Goal: Obtain resource: Download file/media

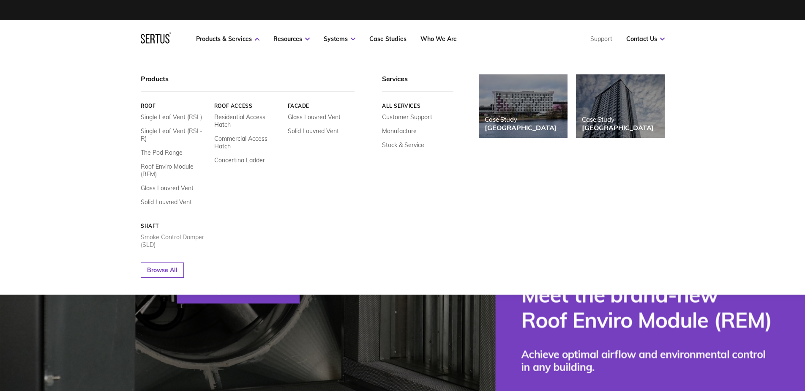
click at [167, 233] on link "Smoke Control Damper (SLD)" at bounding box center [174, 240] width 67 height 15
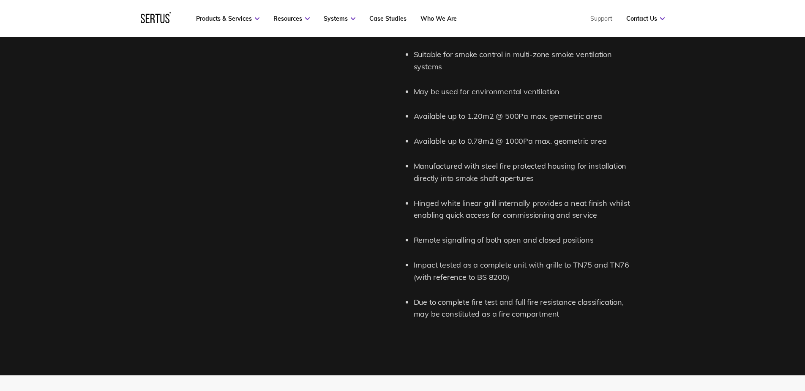
scroll to position [1353, 0]
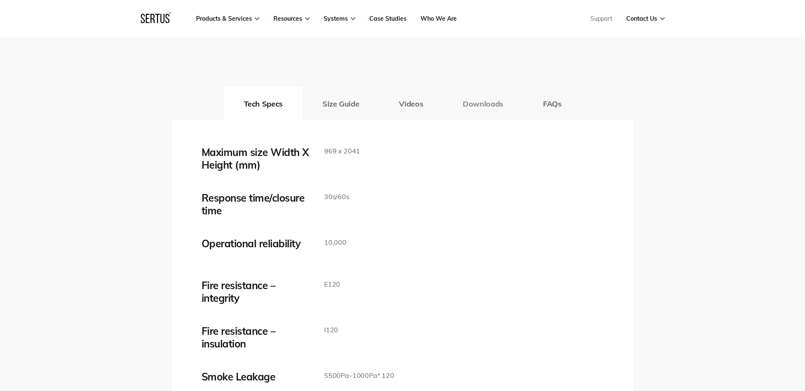
click at [484, 100] on button "Downloads" at bounding box center [483, 104] width 80 height 34
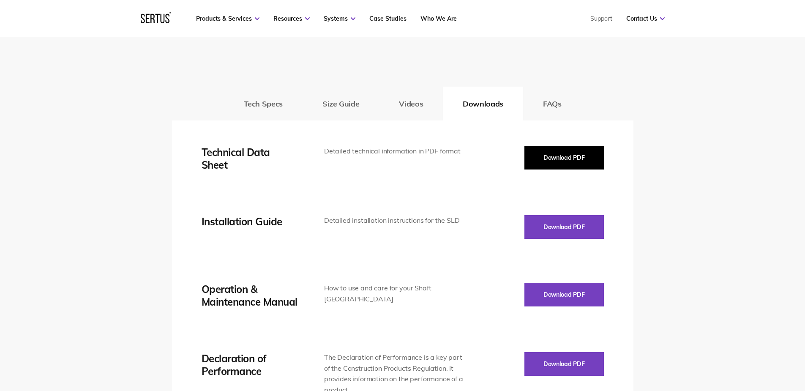
click at [549, 158] on button "Download PDF" at bounding box center [564, 158] width 79 height 24
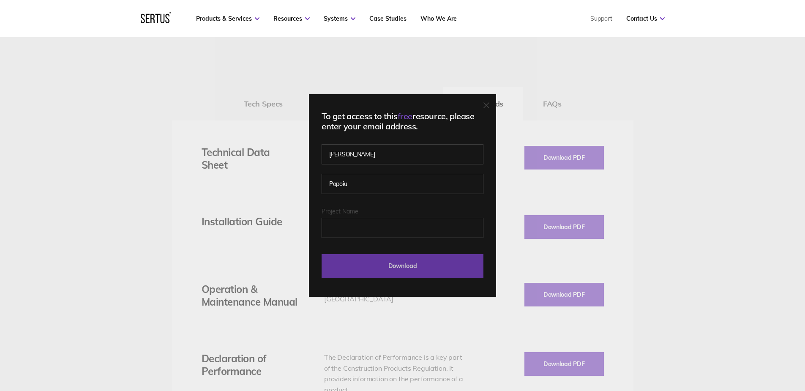
click at [441, 267] on input "Download" at bounding box center [403, 266] width 162 height 24
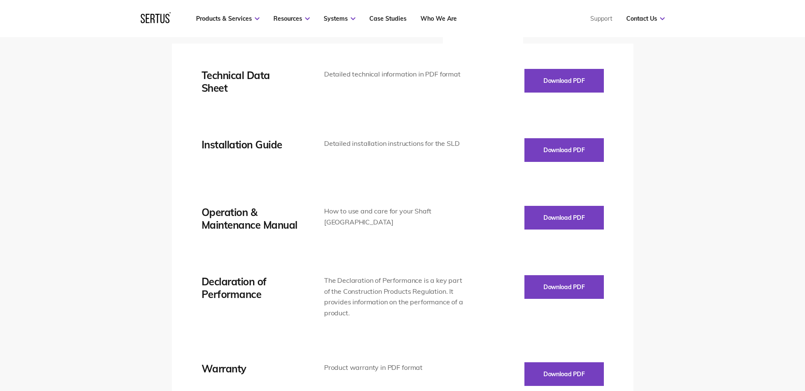
scroll to position [1437, 0]
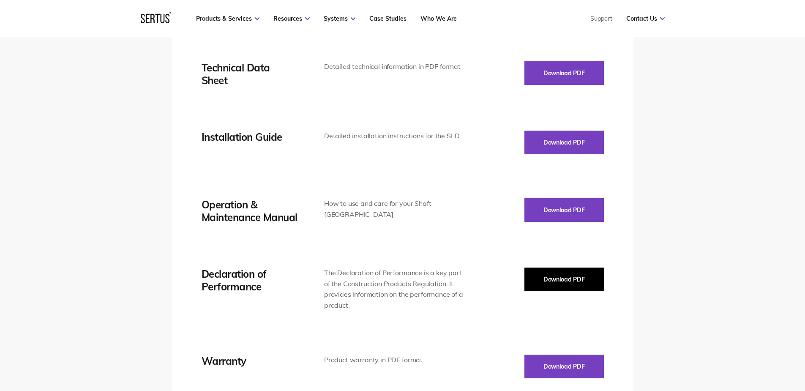
click at [564, 279] on button "Download PDF" at bounding box center [564, 280] width 79 height 24
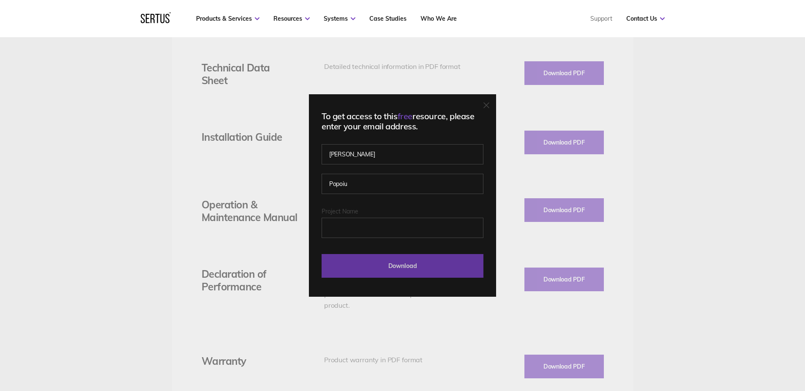
click at [424, 259] on input "Download" at bounding box center [403, 266] width 162 height 24
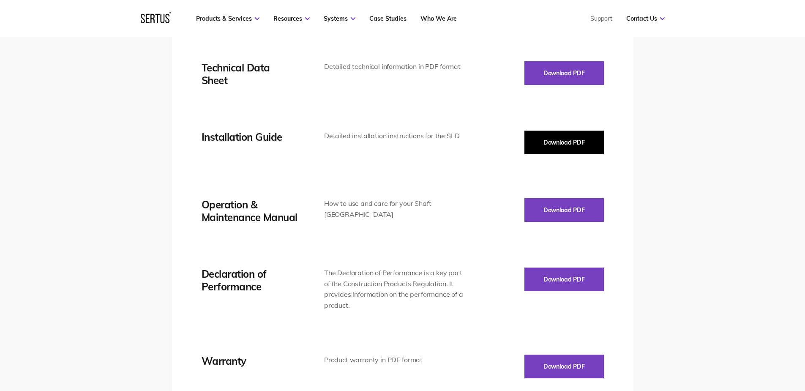
click at [552, 133] on button "Download PDF" at bounding box center [564, 143] width 79 height 24
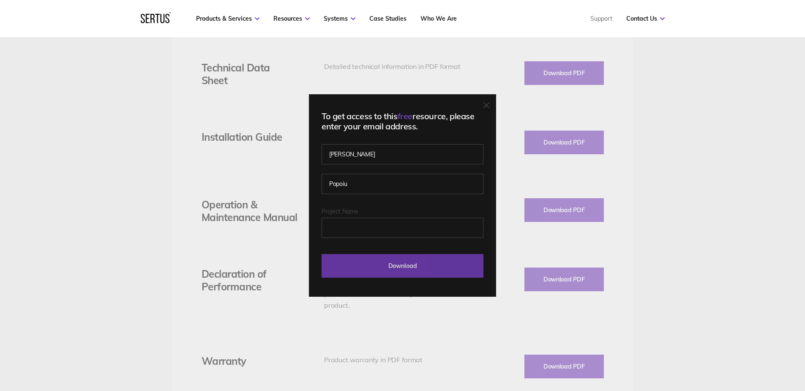
click at [432, 263] on input "Download" at bounding box center [403, 266] width 162 height 24
